Goal: Task Accomplishment & Management: Manage account settings

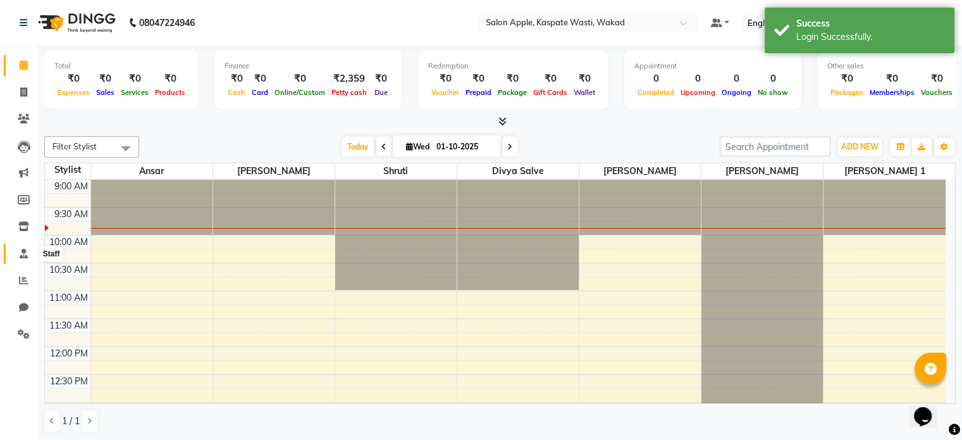
click at [13, 256] on span at bounding box center [24, 254] width 22 height 15
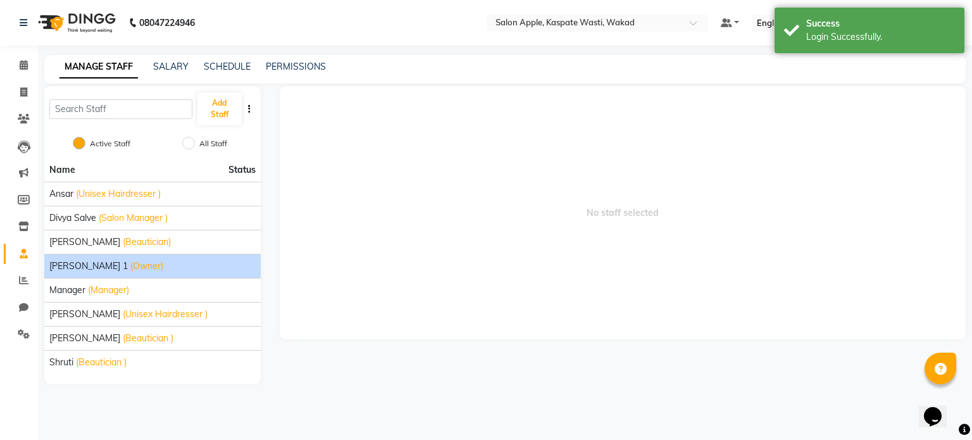
click at [76, 259] on span "[PERSON_NAME] 1" at bounding box center [88, 265] width 78 height 13
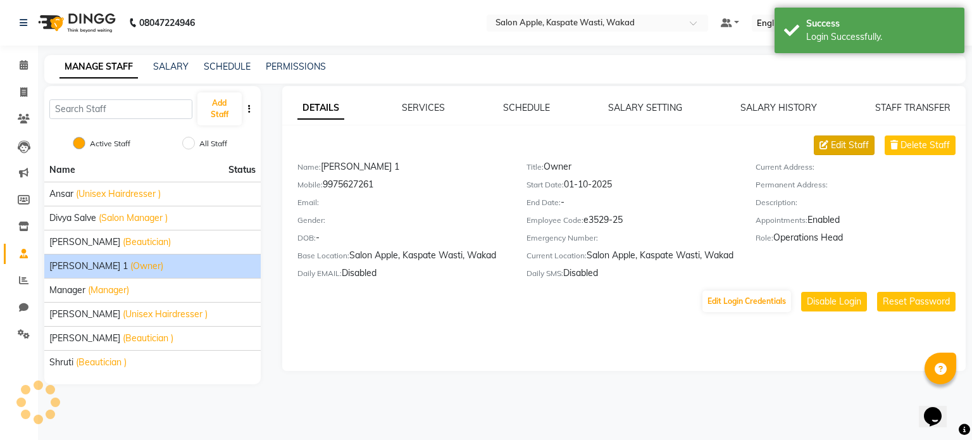
click at [840, 149] on span "Edit Staff" at bounding box center [850, 145] width 38 height 13
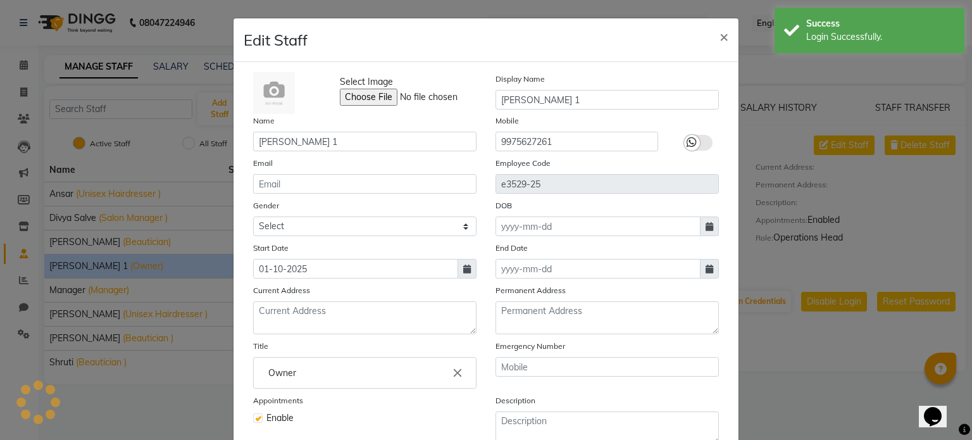
click at [258, 423] on div "Enable" at bounding box center [364, 417] width 223 height 13
click at [253, 419] on label at bounding box center [257, 417] width 9 height 9
click at [253, 419] on input "checkbox" at bounding box center [257, 416] width 8 height 8
checkbox input "false"
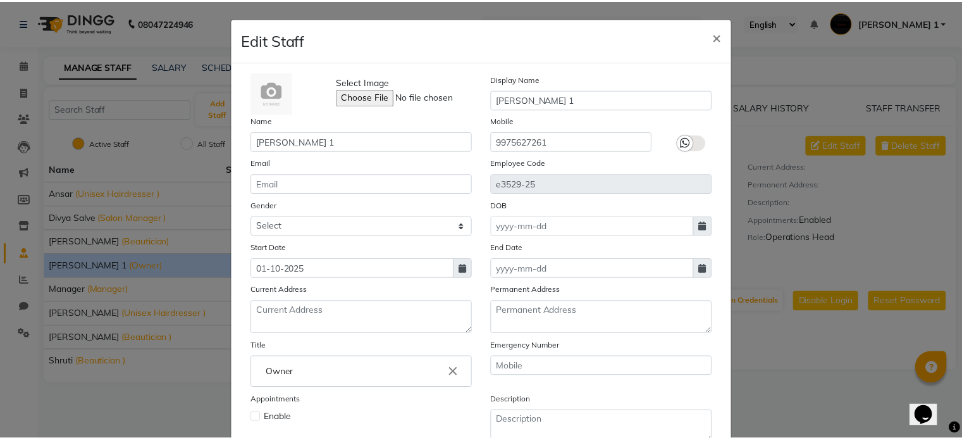
scroll to position [123, 0]
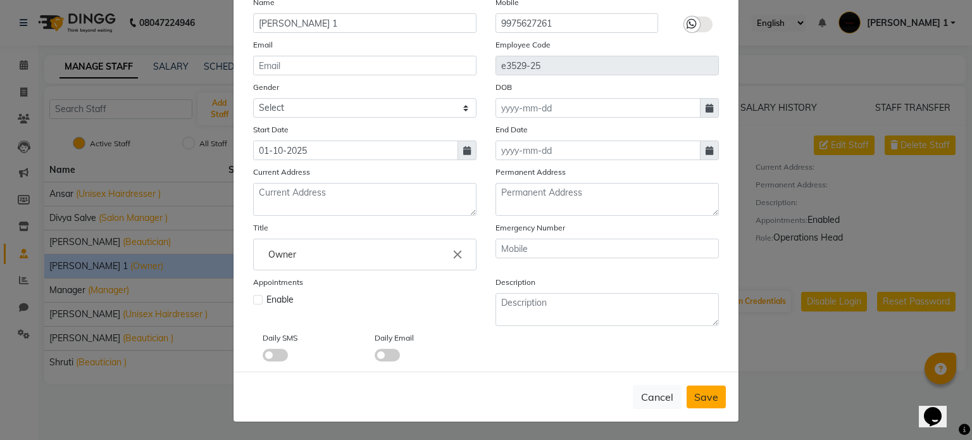
click at [697, 398] on span "Save" at bounding box center [706, 396] width 24 height 13
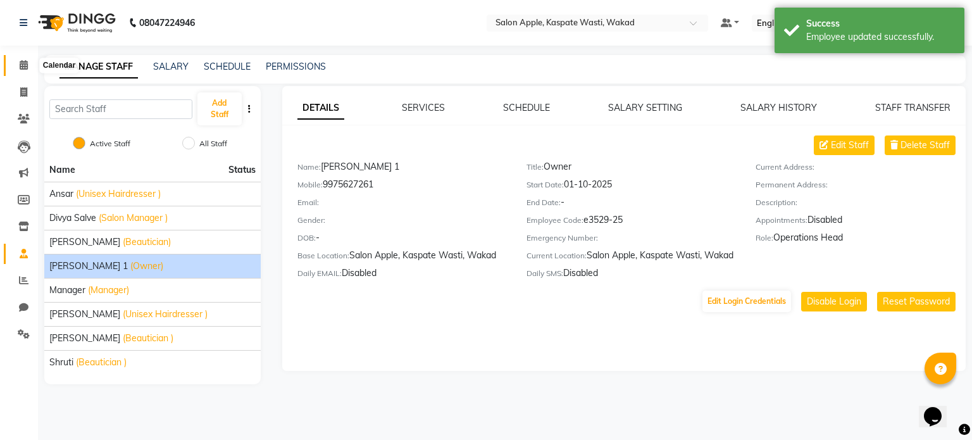
click at [13, 65] on span at bounding box center [24, 65] width 22 height 15
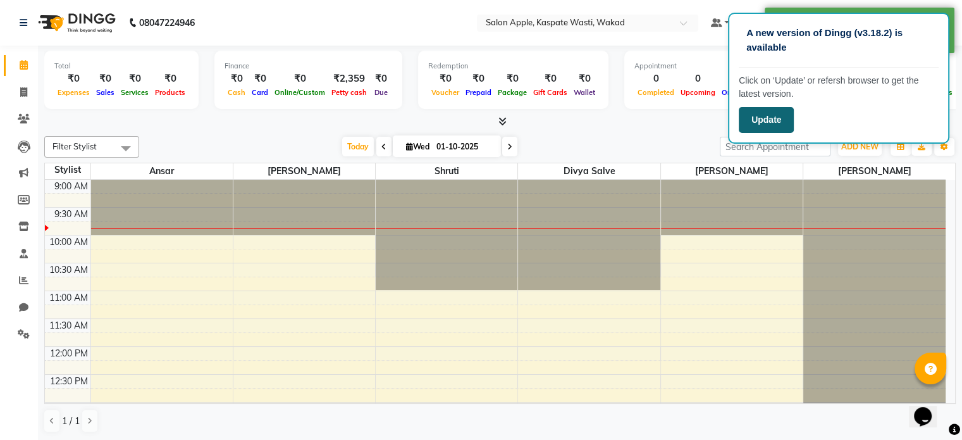
click at [778, 127] on button "Update" at bounding box center [766, 120] width 55 height 26
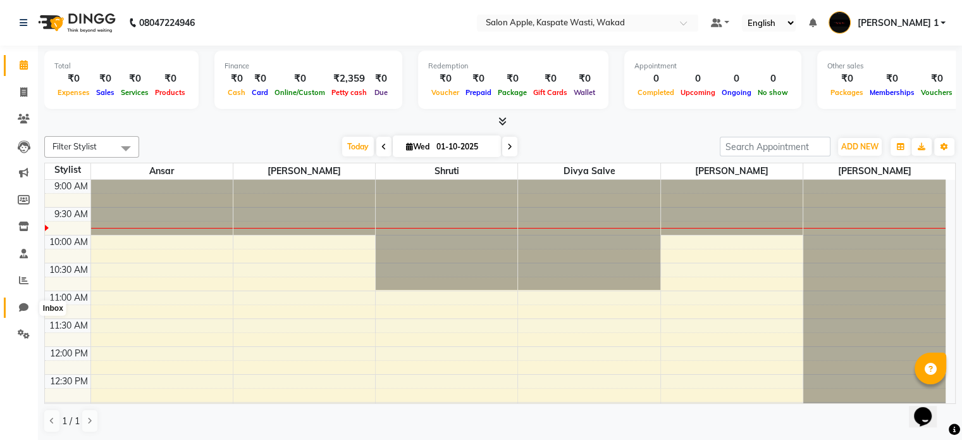
click at [20, 313] on span at bounding box center [24, 308] width 22 height 15
select select "100"
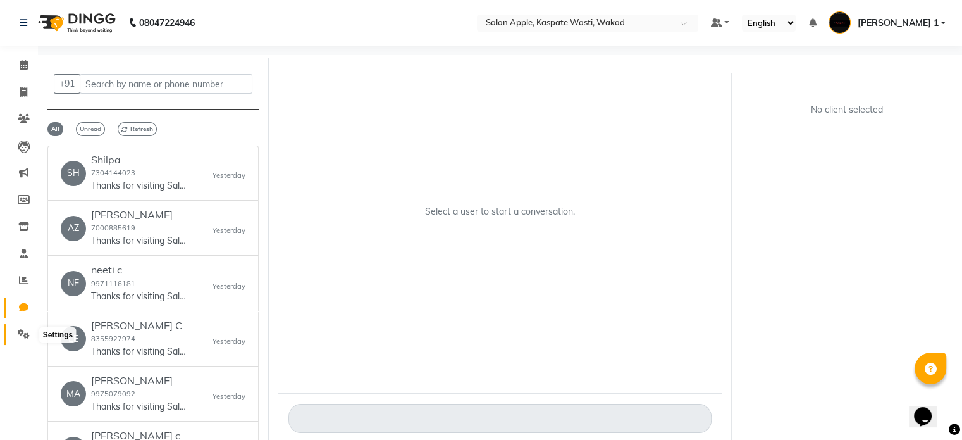
click at [20, 332] on icon at bounding box center [24, 333] width 12 height 9
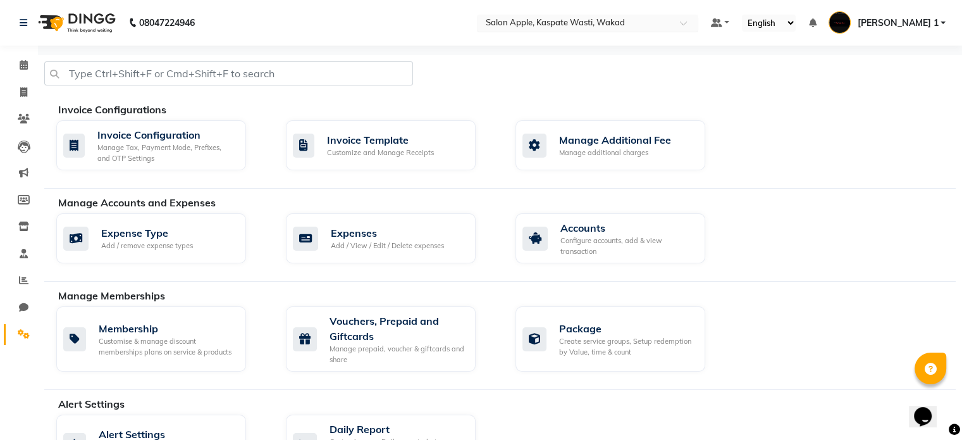
click at [623, 15] on div "Select Location × Salon Apple, Kaspate Wasti, Wakad" at bounding box center [587, 23] width 221 height 17
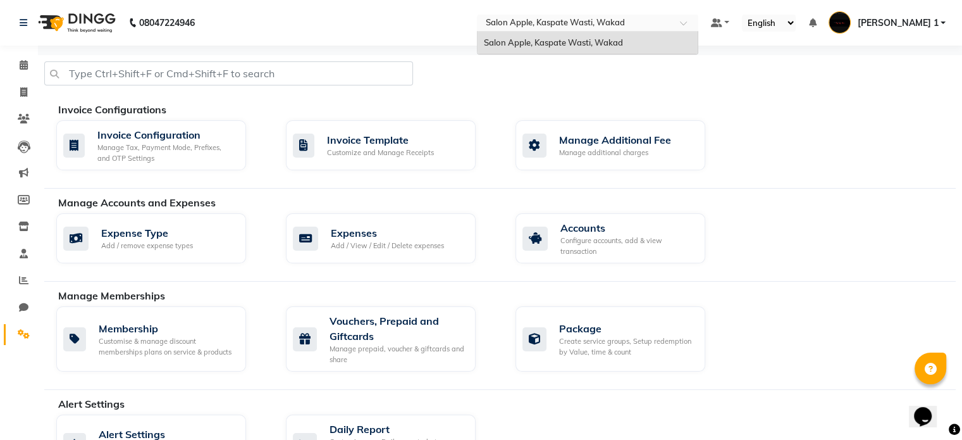
click at [623, 15] on div "Select Location × Salon Apple, Kaspate Wasti, Wakad" at bounding box center [587, 23] width 221 height 17
click at [23, 65] on icon at bounding box center [24, 64] width 8 height 9
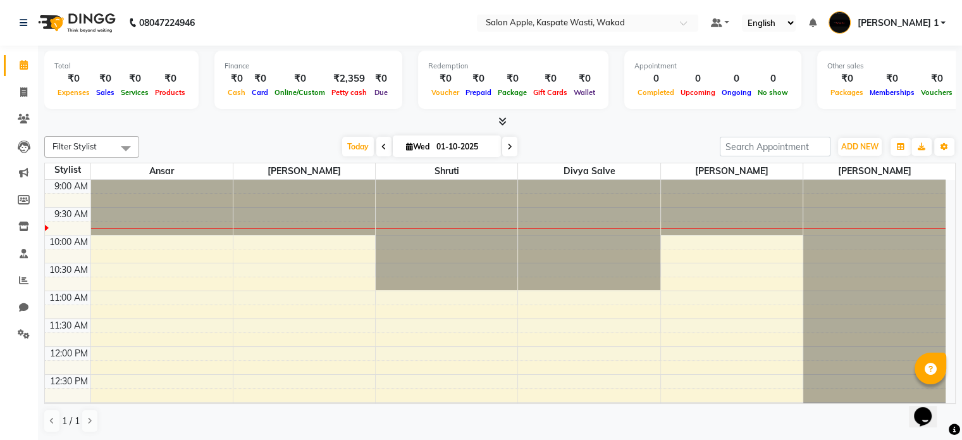
click at [501, 118] on icon at bounding box center [503, 120] width 8 height 9
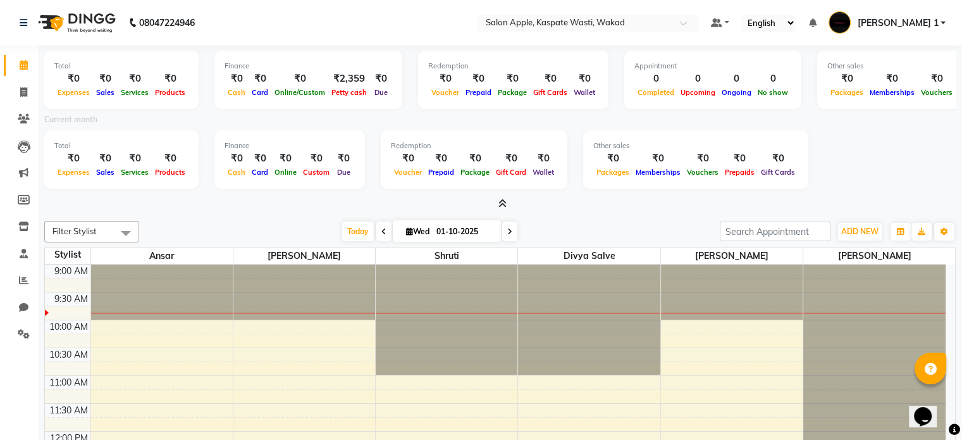
click at [500, 209] on span at bounding box center [499, 203] width 13 height 13
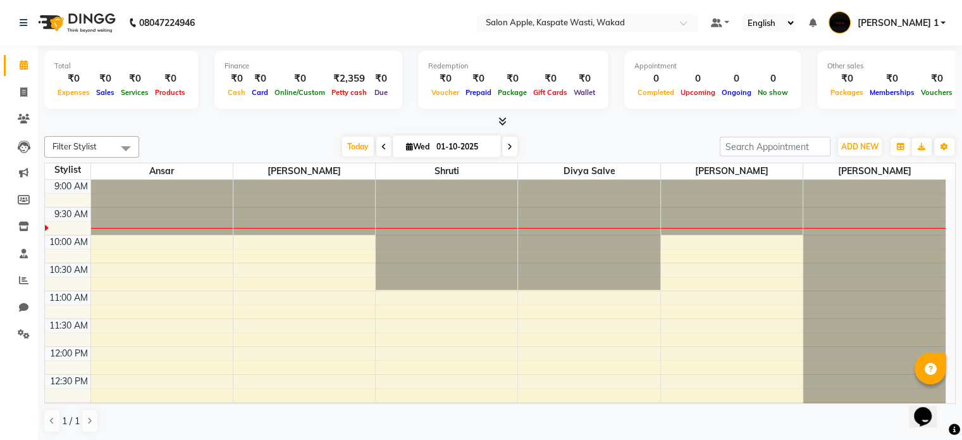
click at [932, 35] on nav "08047224946 Select Location × Salon Apple, Kaspate Wasti, Wakad Default Panel M…" at bounding box center [481, 23] width 962 height 46
click at [921, 25] on span "[PERSON_NAME] 1" at bounding box center [897, 22] width 81 height 13
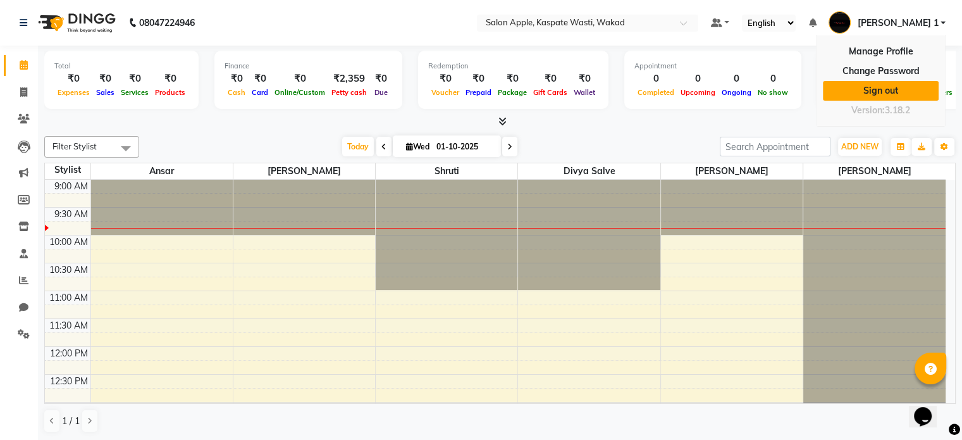
click at [881, 83] on link "Sign out" at bounding box center [881, 91] width 116 height 20
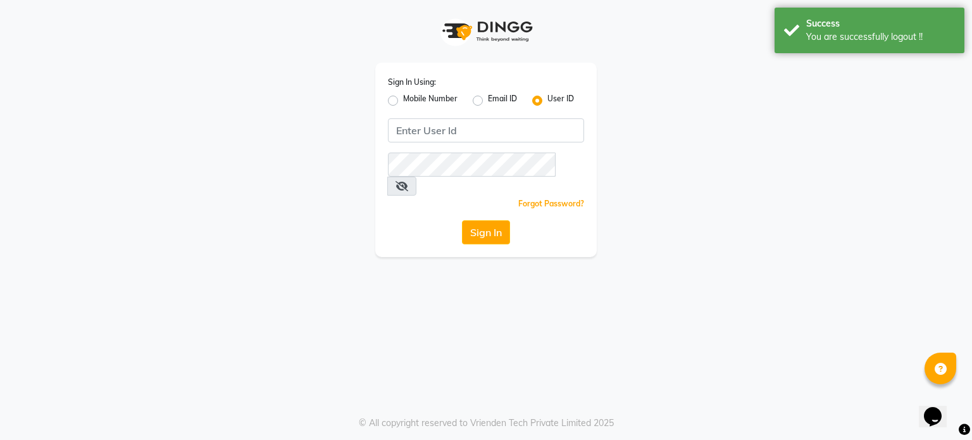
click at [403, 101] on label "Mobile Number" at bounding box center [430, 100] width 54 height 15
click at [403, 101] on input "Mobile Number" at bounding box center [407, 97] width 8 height 8
radio input "true"
radio input "false"
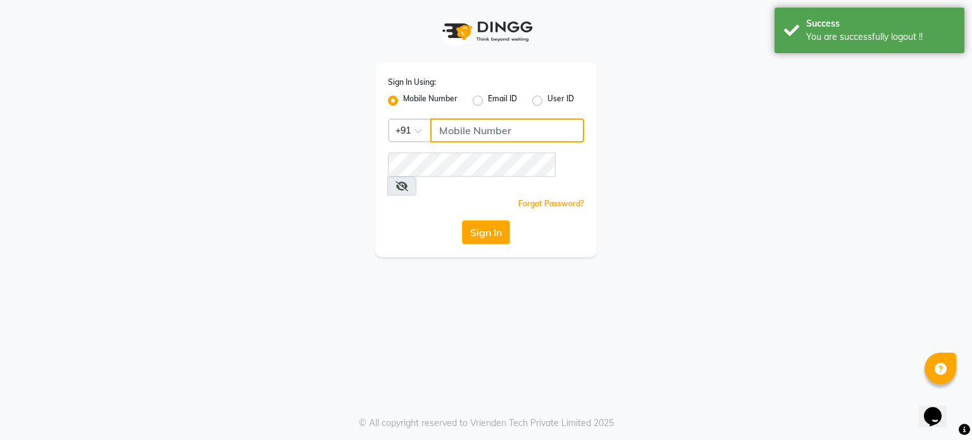
click at [492, 132] on input "Username" at bounding box center [507, 130] width 154 height 24
type input "9921430102"
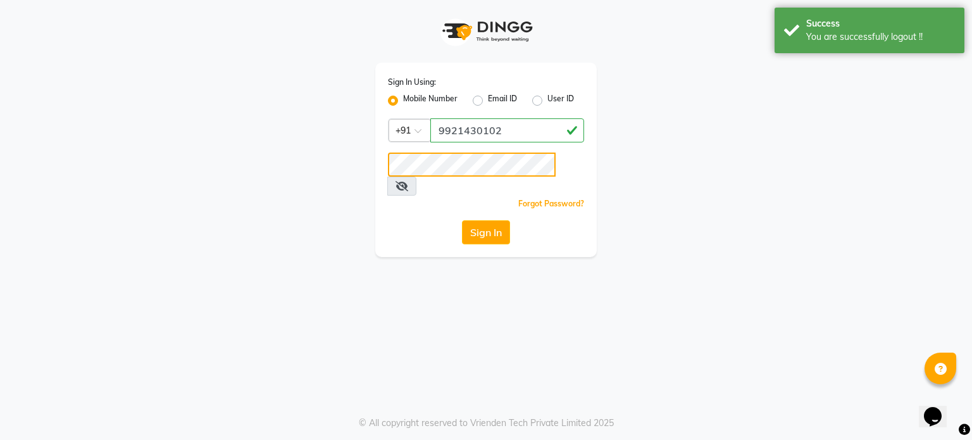
click at [462, 220] on button "Sign In" at bounding box center [486, 232] width 48 height 24
